Goal: Task Accomplishment & Management: Manage account settings

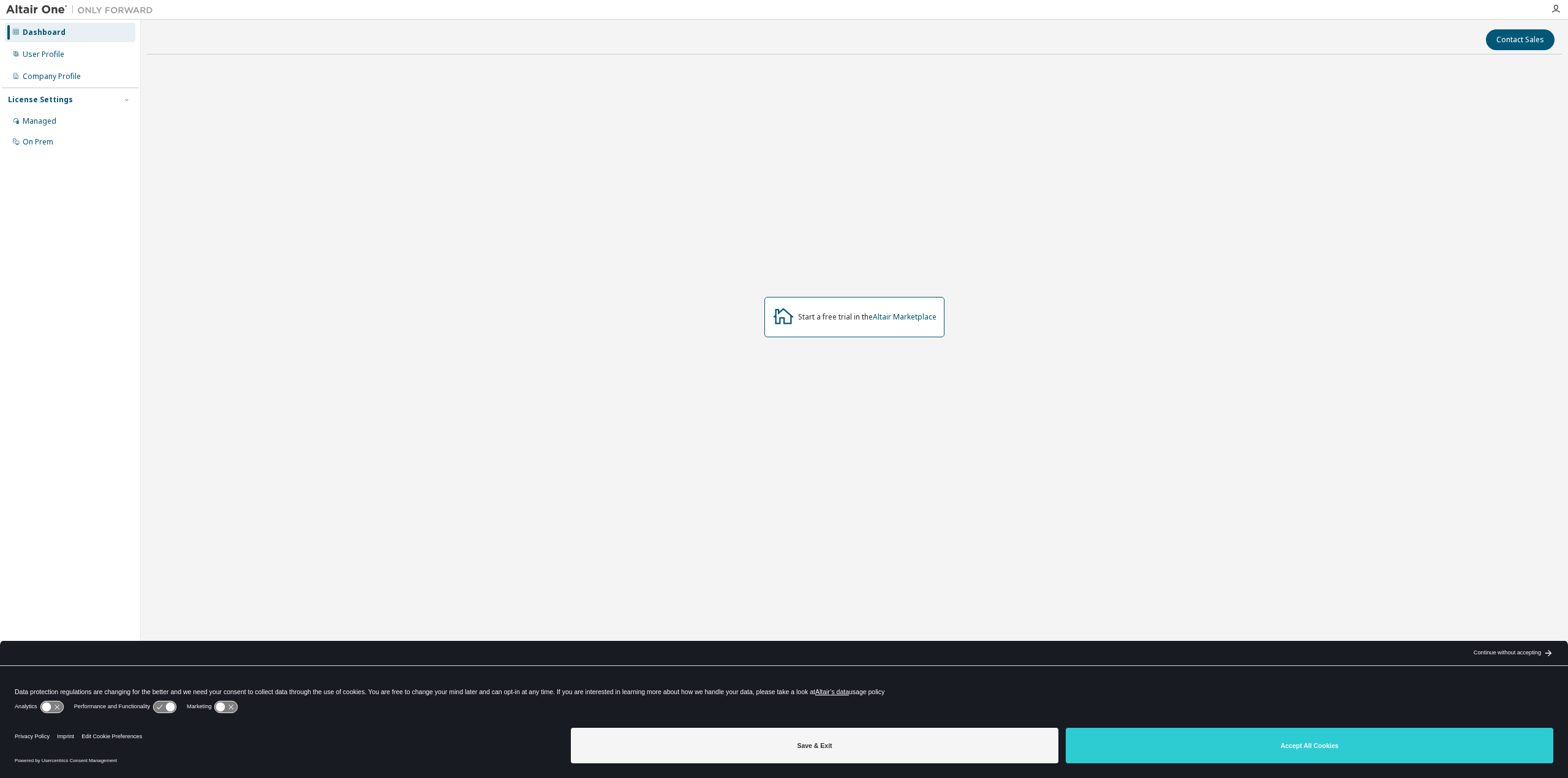
click at [925, 751] on button "Save & Exit" at bounding box center [814, 745] width 488 height 36
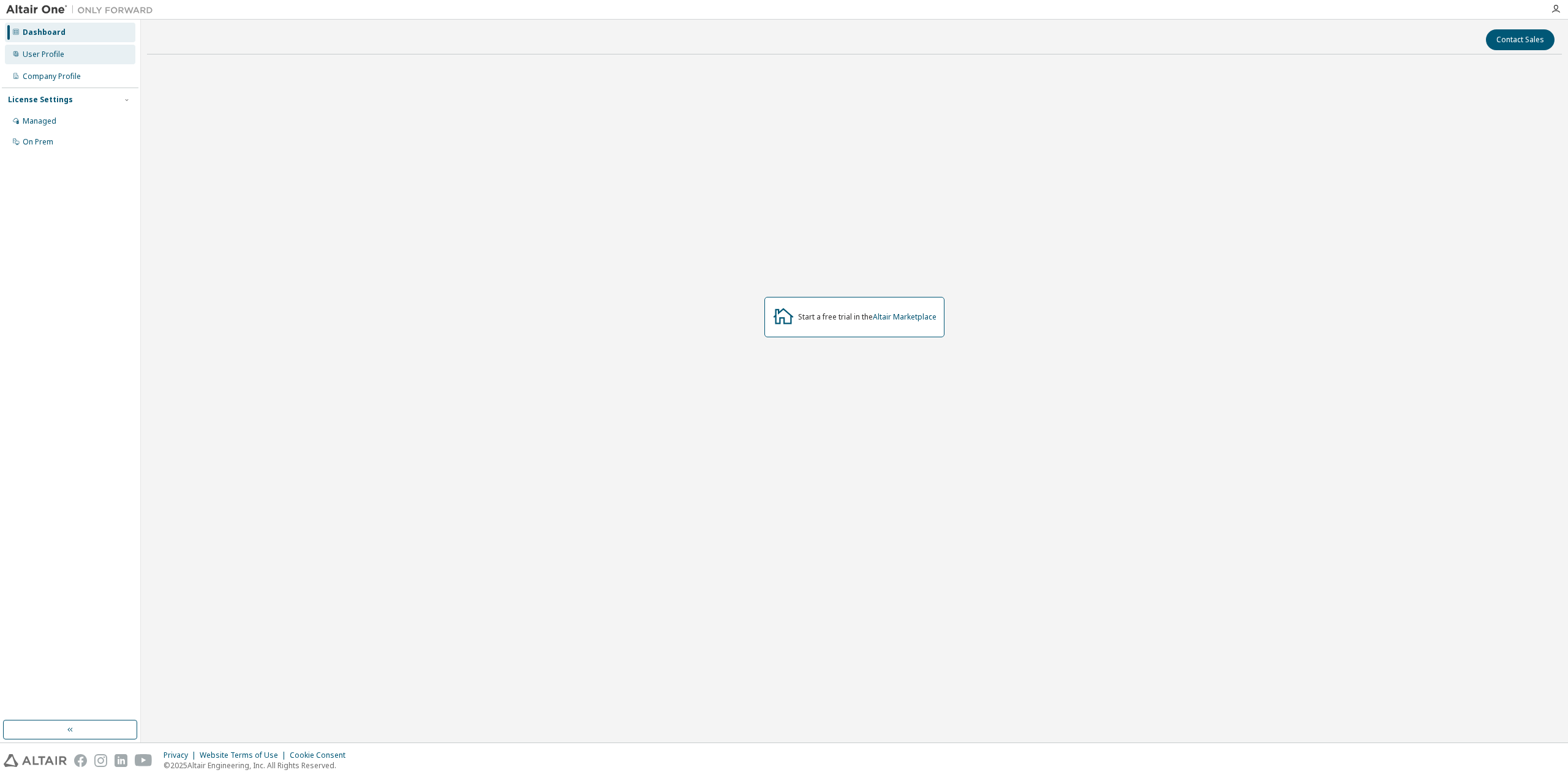
click at [54, 57] on div "User Profile" at bounding box center [44, 54] width 42 height 10
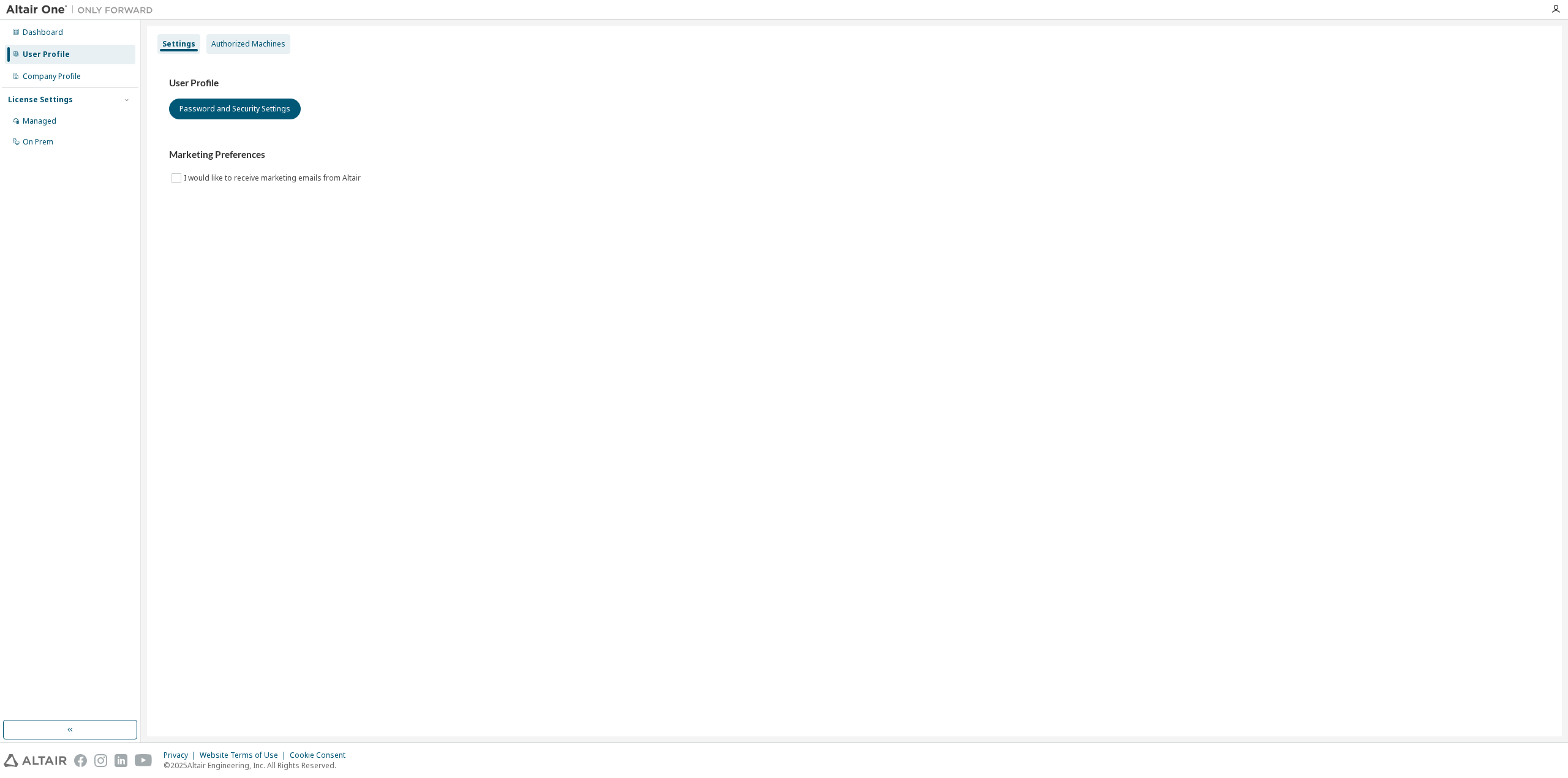
click at [221, 44] on div "Authorized Machines" at bounding box center [249, 44] width 74 height 10
